Goal: Check status: Check status

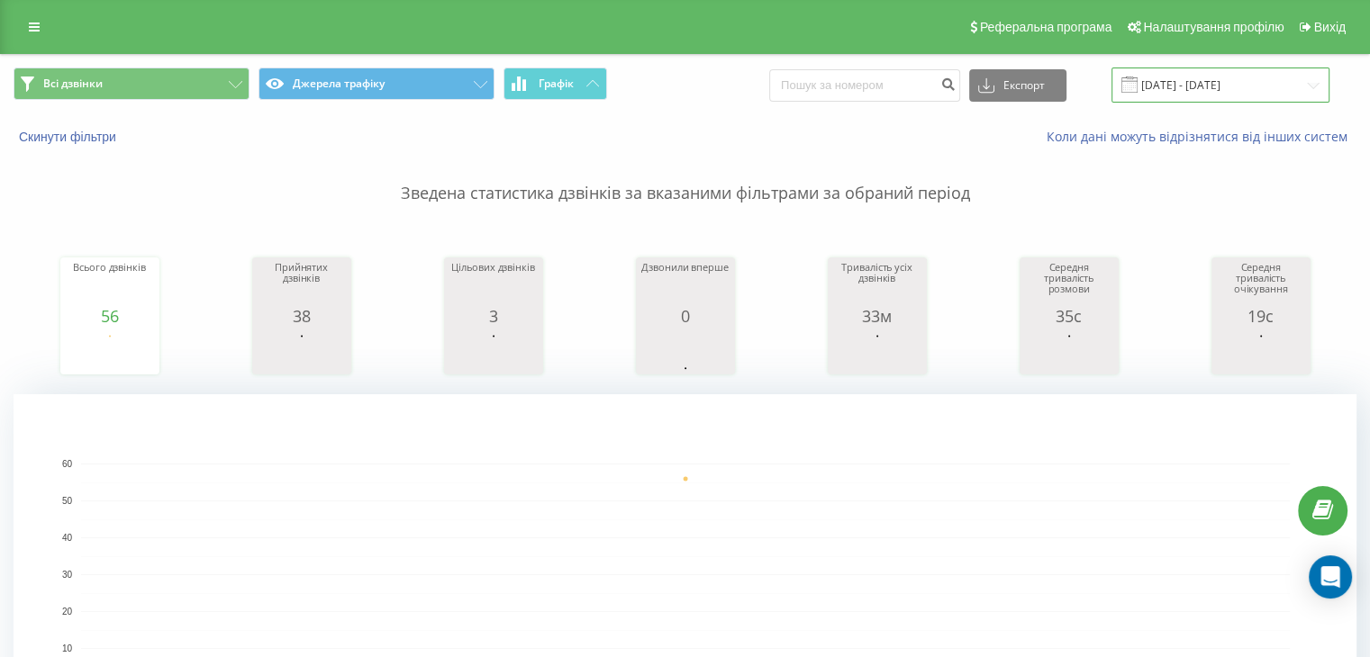
click at [1192, 86] on input "[DATE] - [DATE]" at bounding box center [1220, 85] width 218 height 35
click at [1195, 84] on input "[DATE] - [DATE]" at bounding box center [1220, 85] width 218 height 35
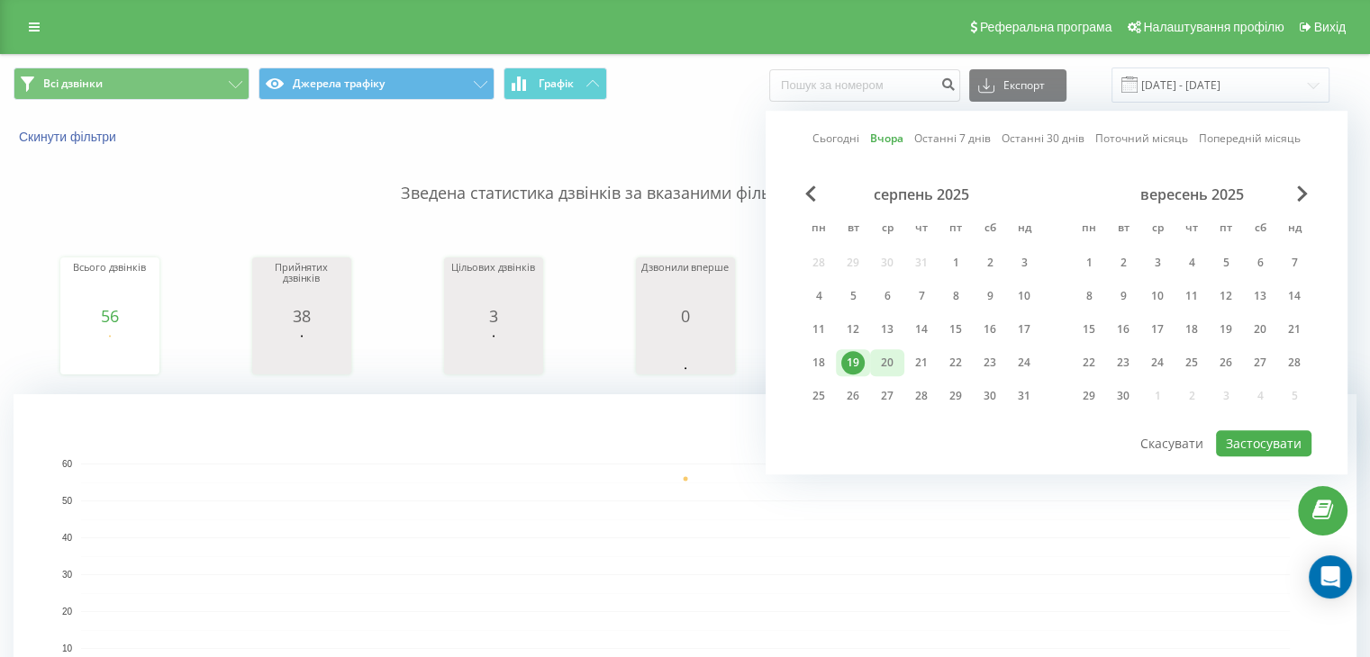
click at [888, 367] on div "20" at bounding box center [886, 362] width 23 height 23
click at [1243, 440] on button "Застосувати" at bounding box center [1263, 444] width 95 height 26
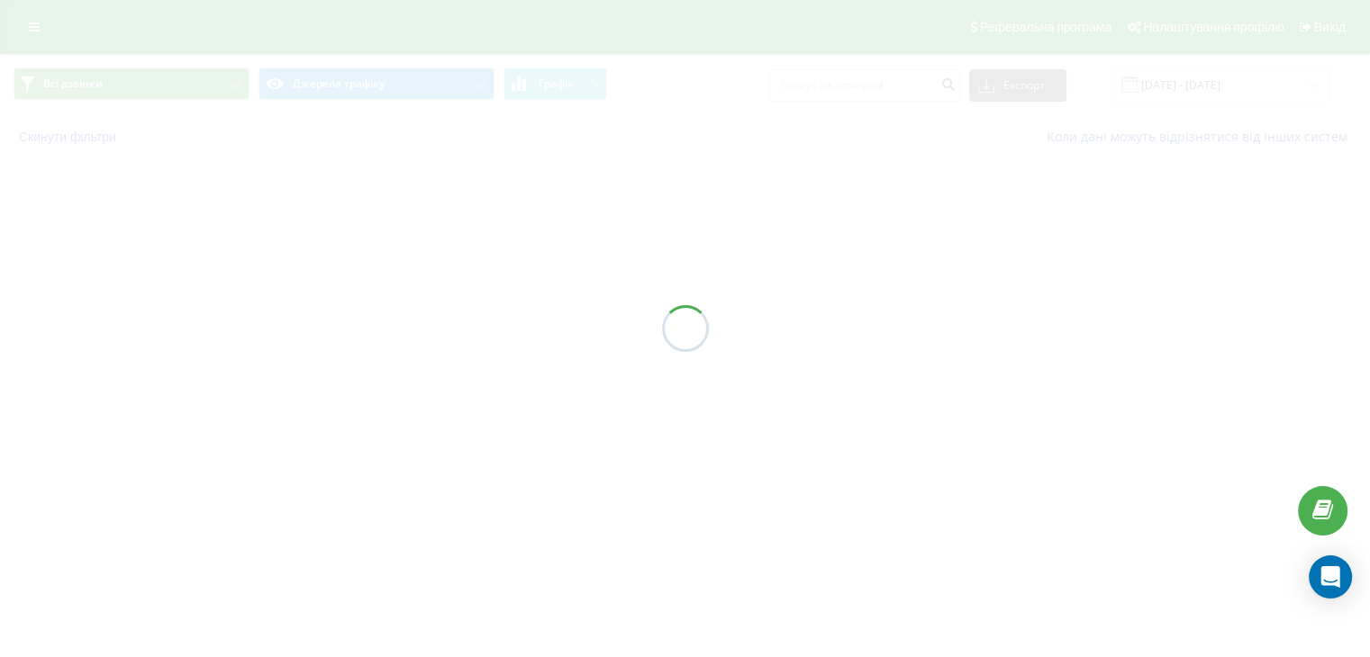
type input "20.08.2025 - 20.08.2025"
